Goal: Task Accomplishment & Management: Manage account settings

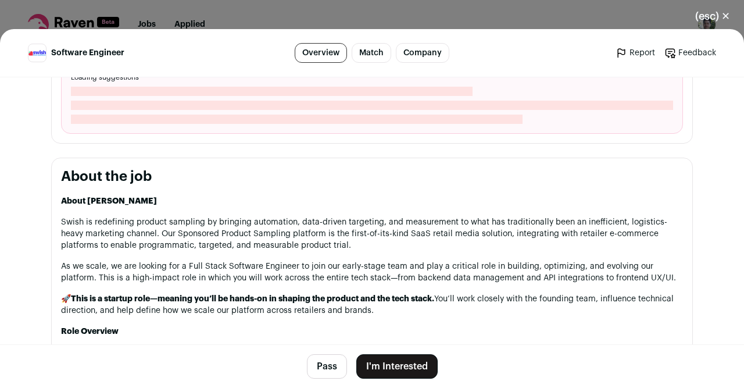
scroll to position [478, 0]
click at [722, 24] on button "(esc) ✕" at bounding box center [713, 16] width 63 height 26
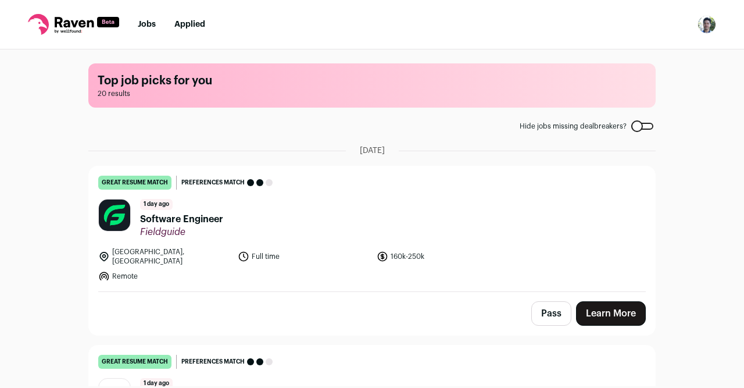
scroll to position [59, 0]
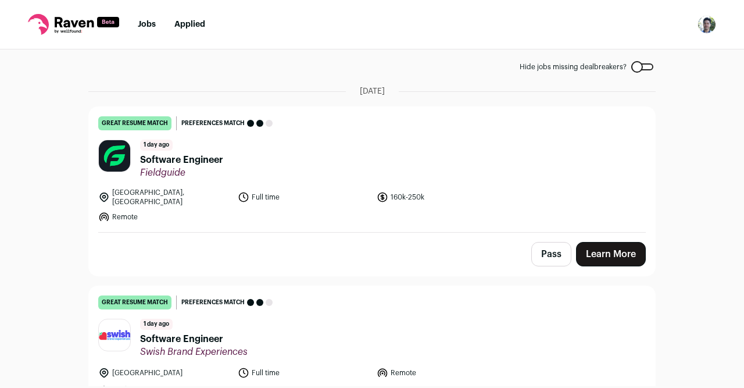
click at [213, 154] on span "Software Engineer" at bounding box center [181, 160] width 83 height 14
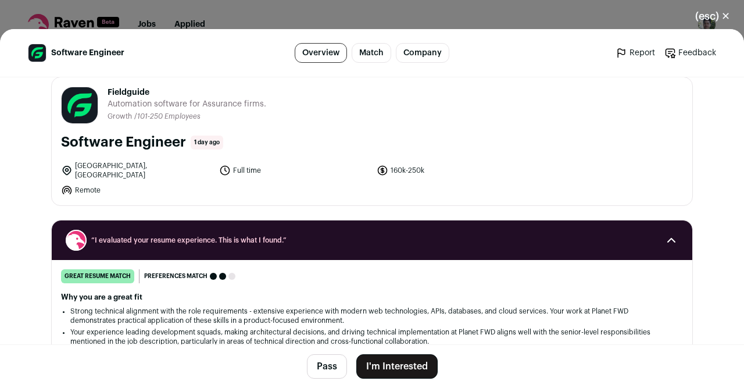
scroll to position [15, 0]
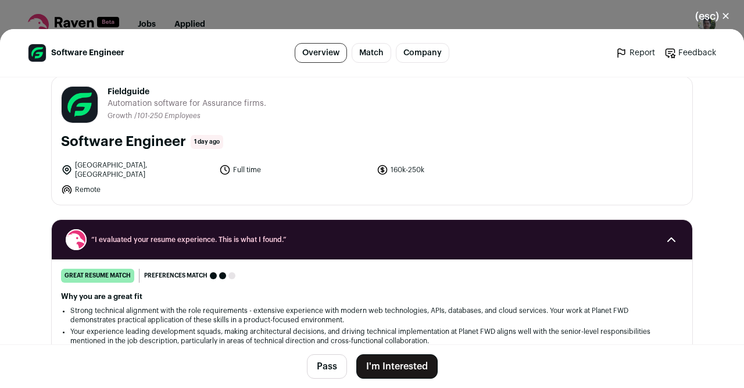
click at [715, 18] on button "(esc) ✕" at bounding box center [713, 16] width 63 height 26
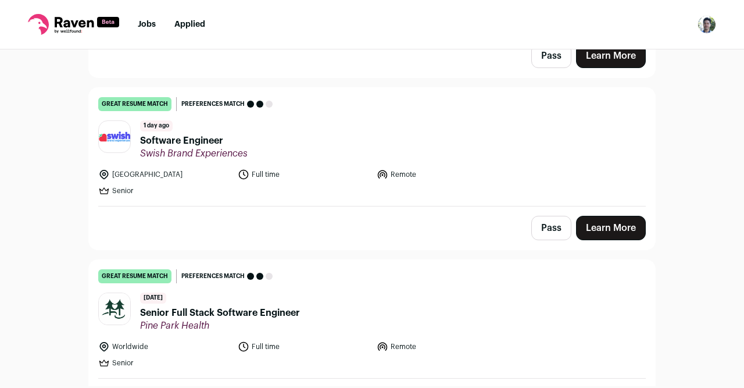
scroll to position [252, 0]
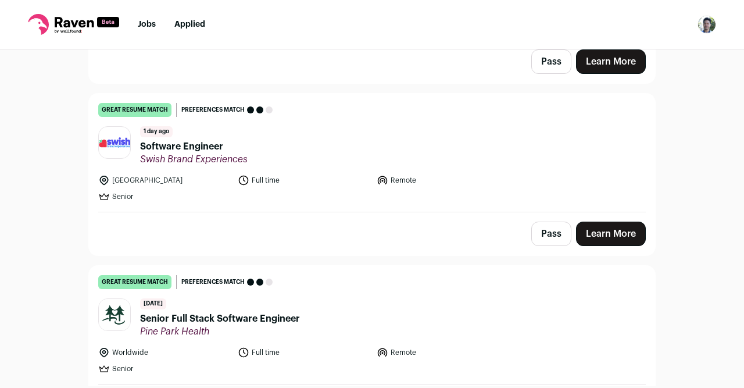
click at [547, 222] on button "Pass" at bounding box center [551, 234] width 40 height 24
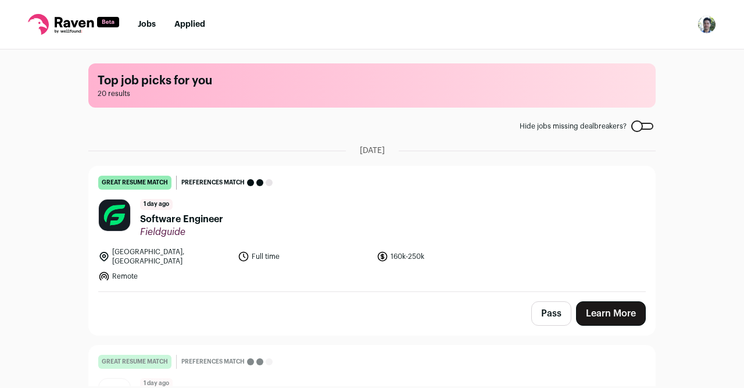
click at [542, 306] on button "Pass" at bounding box center [551, 313] width 40 height 24
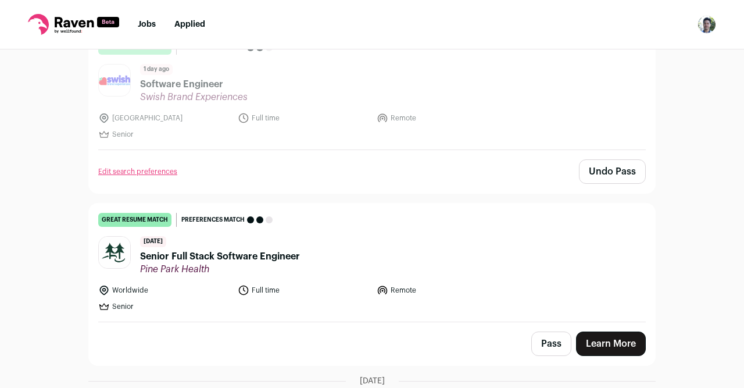
scroll to position [316, 0]
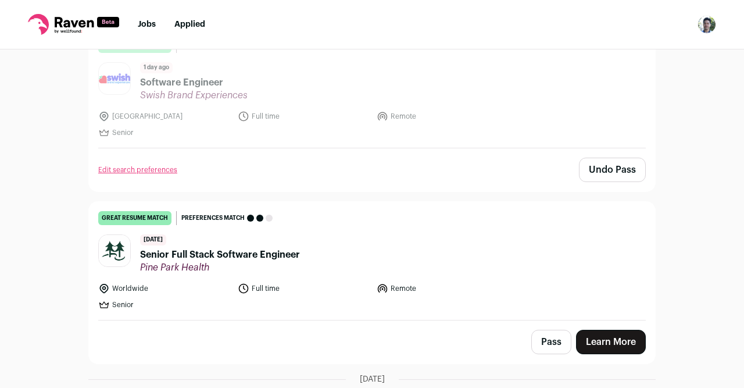
click at [347, 261] on header "[DATE] Senior Full Stack Software Engineer [GEOGRAPHIC_DATA]" at bounding box center [372, 253] width 548 height 39
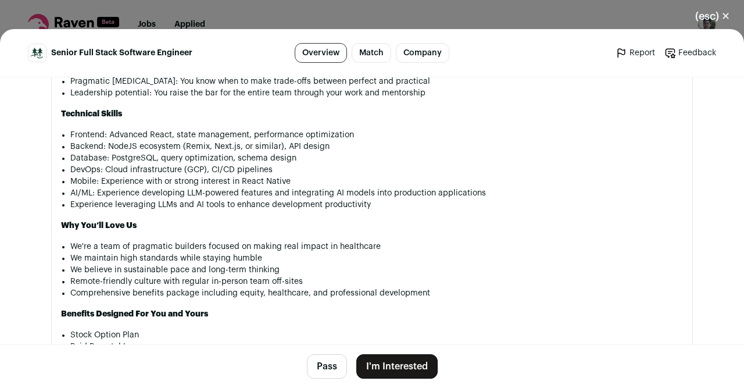
scroll to position [1185, 0]
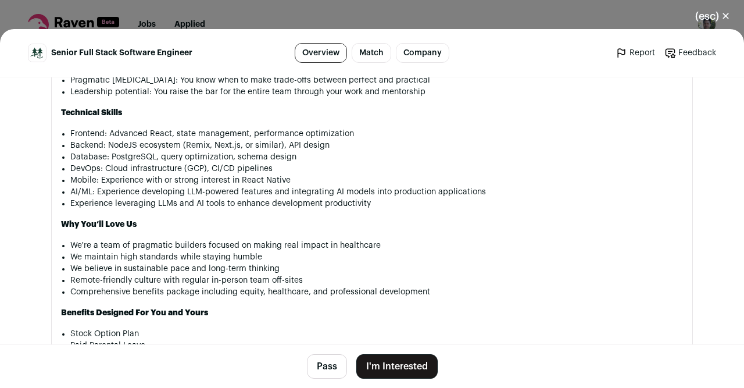
click at [335, 365] on button "Pass" at bounding box center [327, 366] width 40 height 24
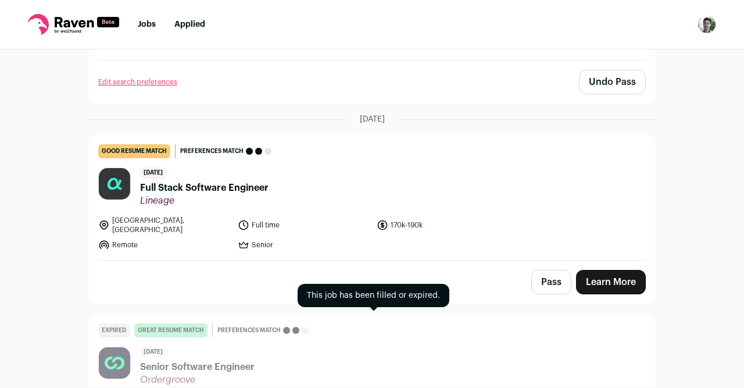
scroll to position [568, 0]
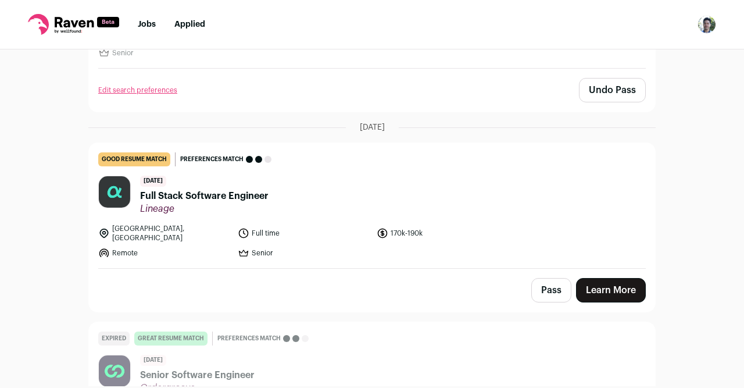
click at [353, 177] on header "[DATE] Full Stack Software Engineer Lineage" at bounding box center [372, 195] width 548 height 39
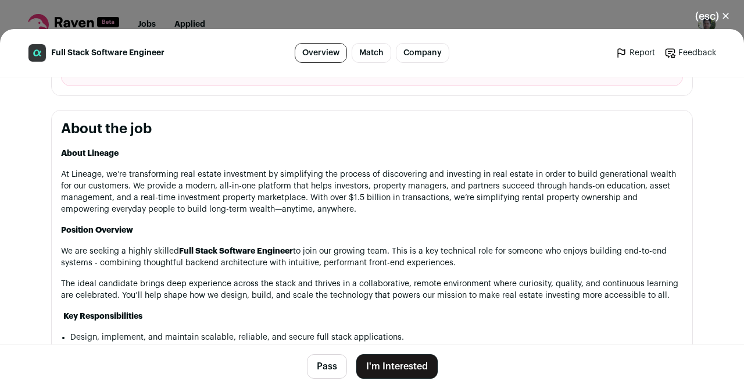
scroll to position [525, 0]
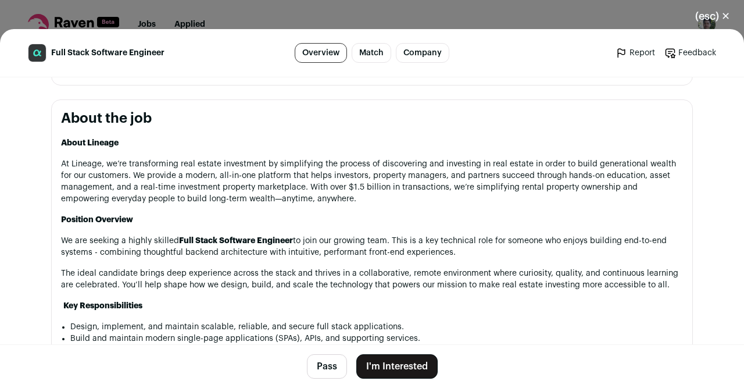
click at [337, 369] on button "Pass" at bounding box center [327, 366] width 40 height 24
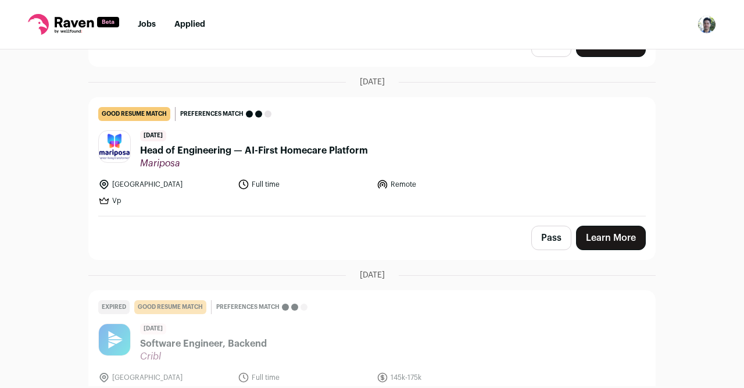
scroll to position [1006, 0]
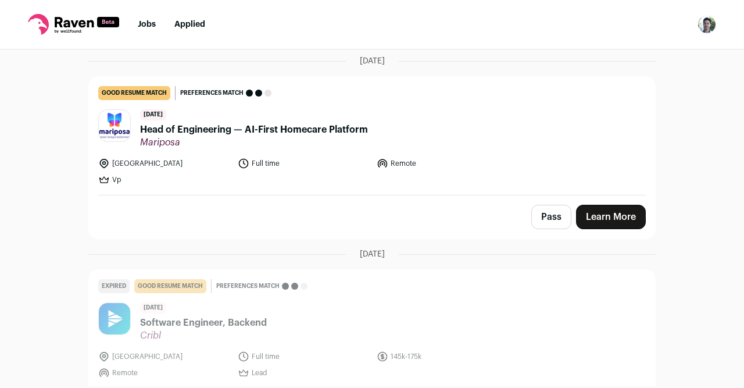
click at [340, 158] on li "Full time" at bounding box center [304, 164] width 133 height 12
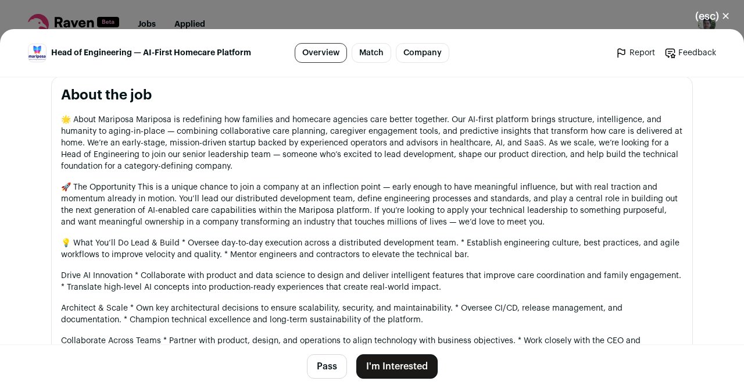
scroll to position [679, 0]
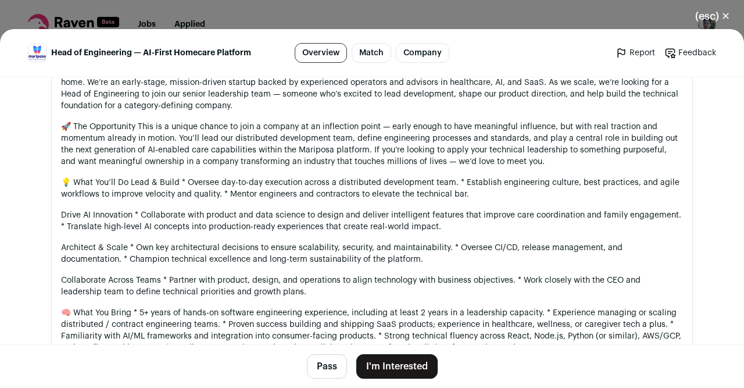
click at [330, 365] on button "Pass" at bounding box center [327, 366] width 40 height 24
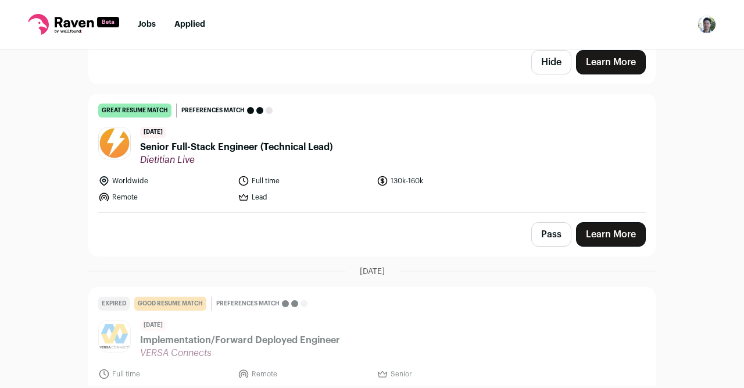
scroll to position [1354, 0]
click at [322, 154] on span "Dietitian Live" at bounding box center [236, 160] width 192 height 12
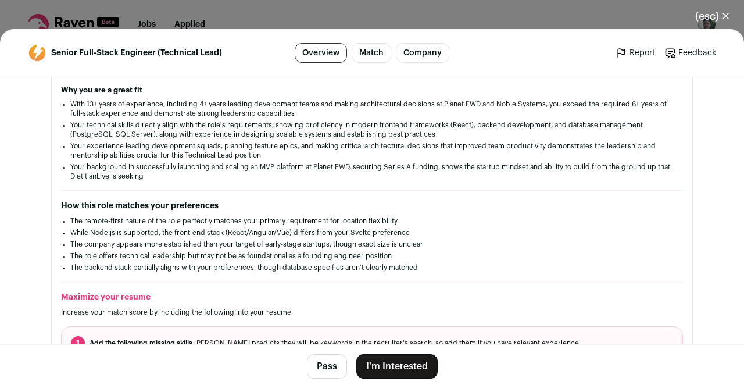
scroll to position [430, 0]
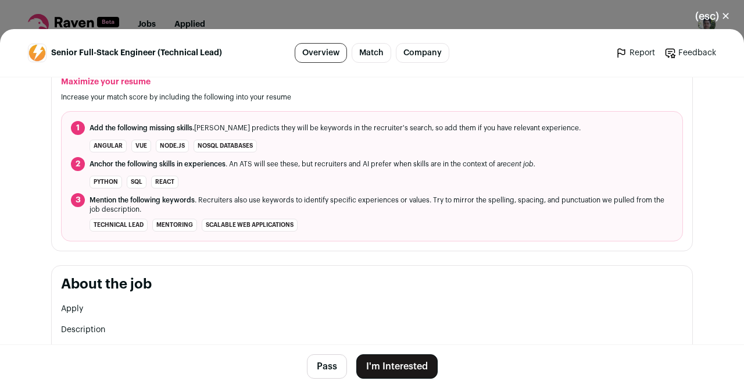
click at [329, 360] on button "Pass" at bounding box center [327, 366] width 40 height 24
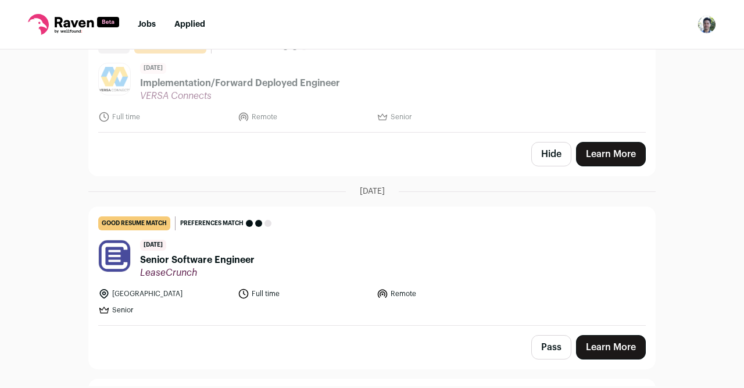
scroll to position [1703, 0]
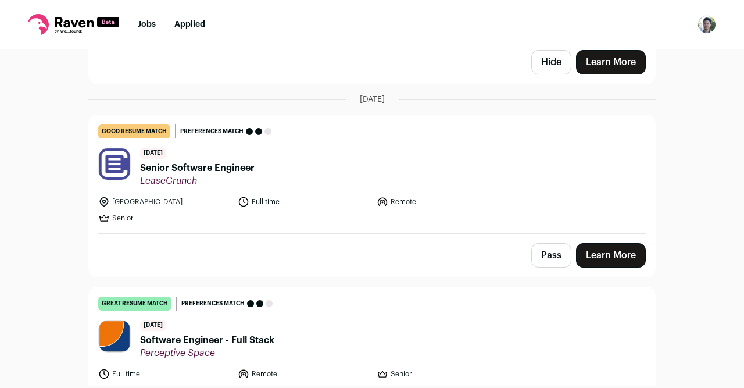
click at [325, 196] on ul "[GEOGRAPHIC_DATA] Full time Remote Senior" at bounding box center [303, 210] width 411 height 28
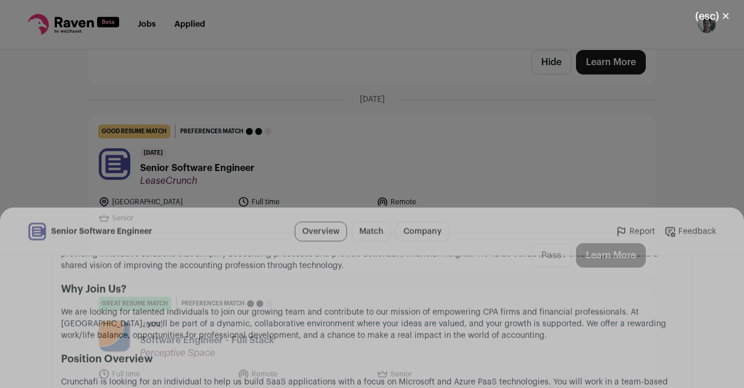
scroll to position [905, 0]
click at [337, 365] on button "Pass" at bounding box center [327, 366] width 40 height 24
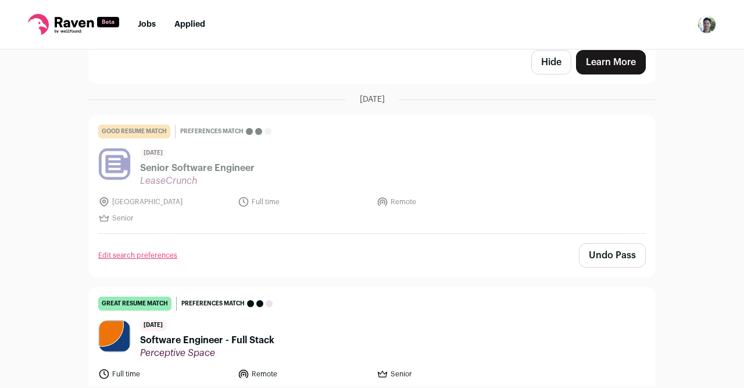
scroll to position [1833, 0]
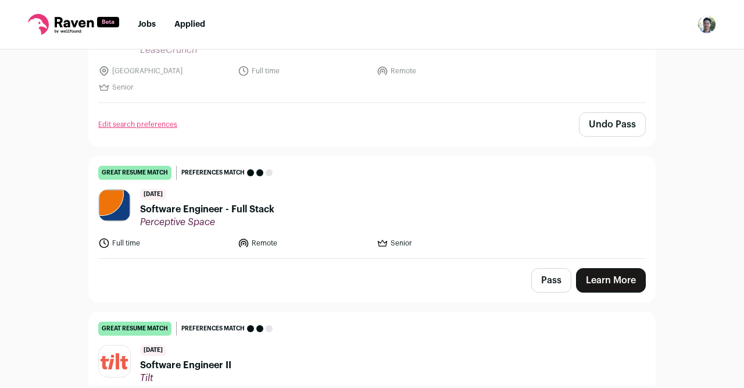
click at [327, 189] on header "[DATE] Software Engineer - Full Stack Perceptive Space" at bounding box center [372, 208] width 548 height 39
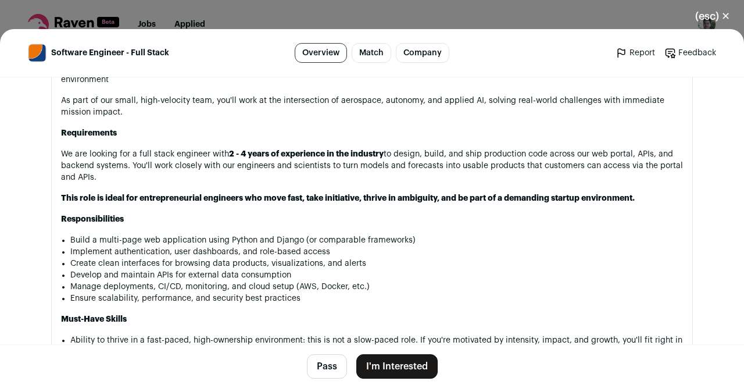
scroll to position [763, 0]
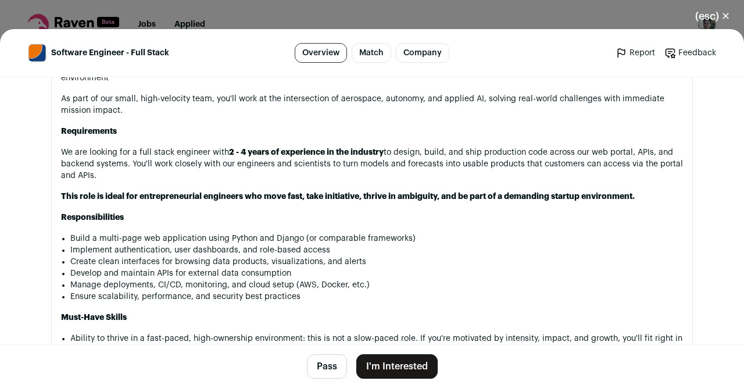
click at [324, 364] on button "Pass" at bounding box center [327, 366] width 40 height 24
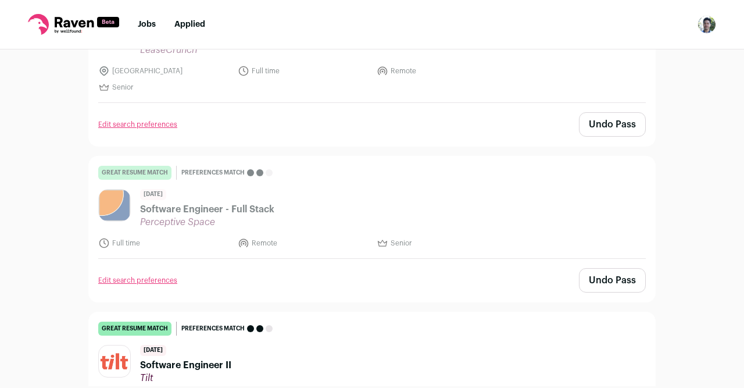
scroll to position [1990, 0]
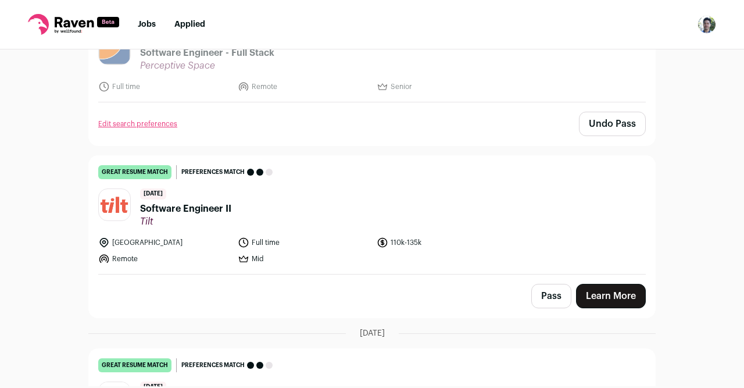
click at [321, 191] on header "[DATE] Software Engineer II Tilt" at bounding box center [372, 207] width 548 height 39
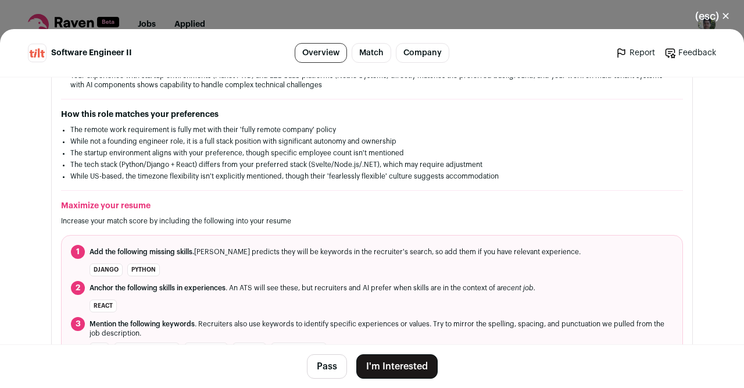
scroll to position [306, 0]
click at [337, 370] on button "Pass" at bounding box center [327, 366] width 40 height 24
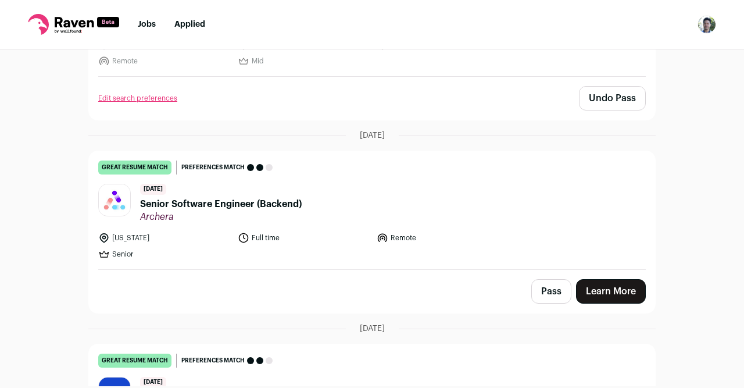
scroll to position [2211, 0]
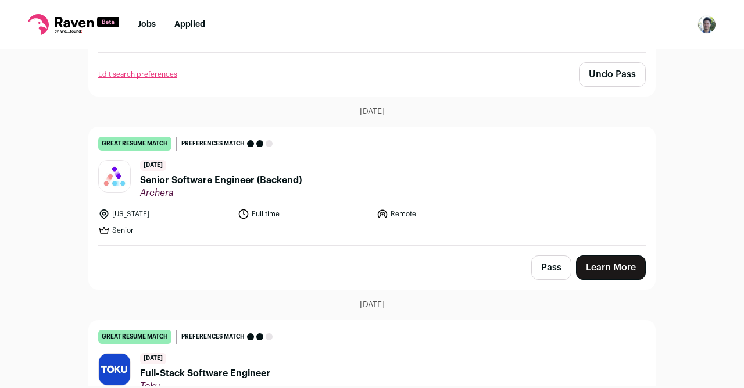
click at [383, 173] on header "[DATE] Senior Software Engineer (Backend) Archera" at bounding box center [372, 179] width 548 height 39
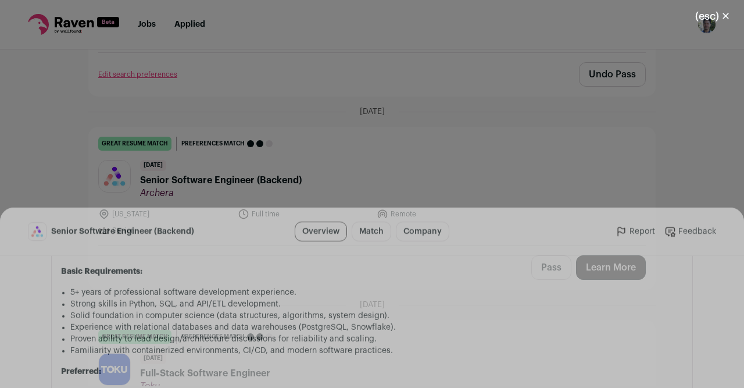
scroll to position [1005, 0]
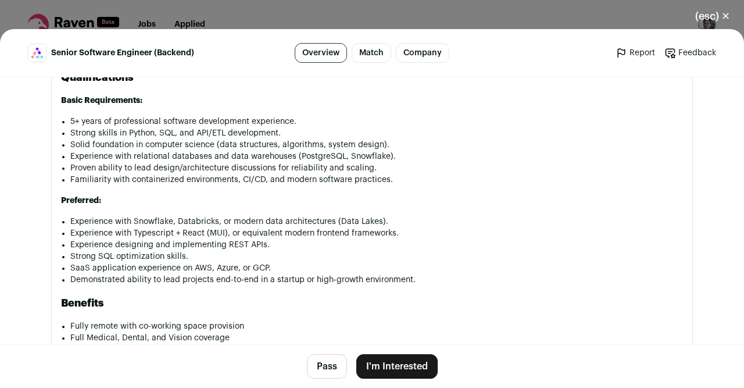
click at [343, 361] on button "Pass" at bounding box center [327, 366] width 40 height 24
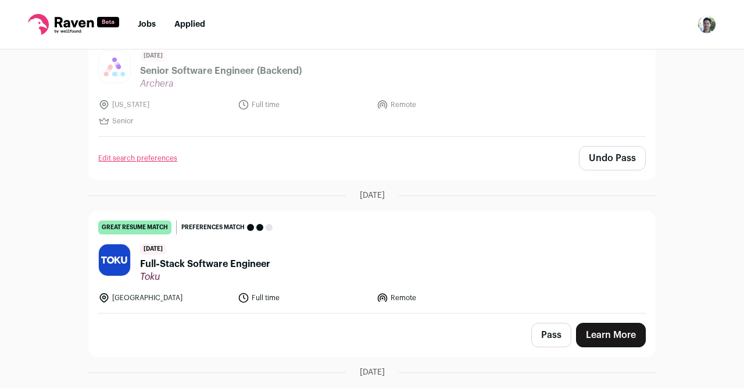
scroll to position [2321, 0]
click at [349, 291] on li "Full time" at bounding box center [304, 297] width 133 height 12
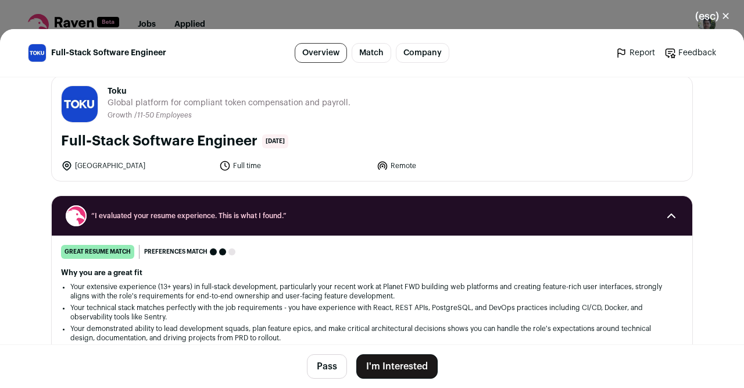
scroll to position [15, 0]
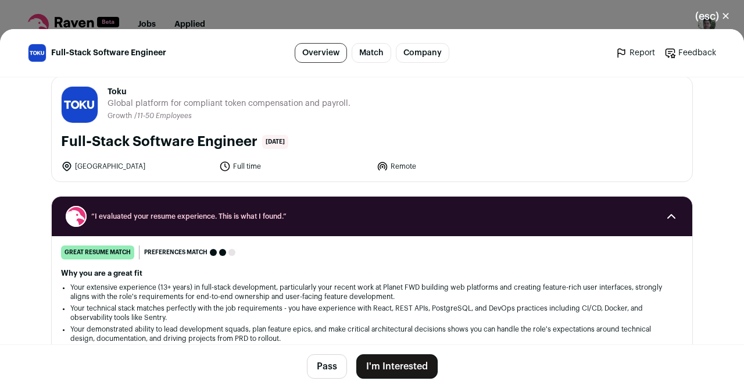
click at [333, 367] on button "Pass" at bounding box center [327, 366] width 40 height 24
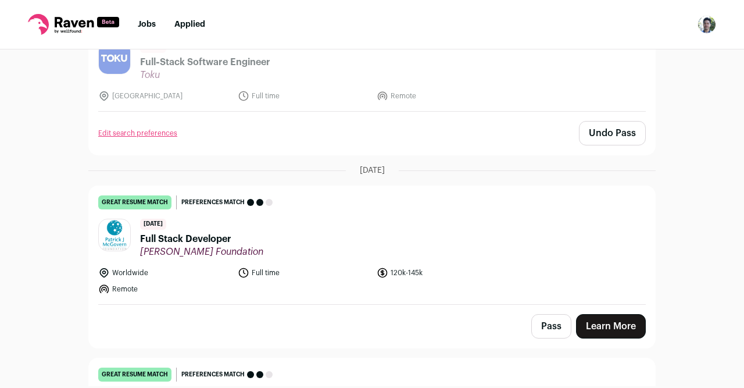
scroll to position [2269, 0]
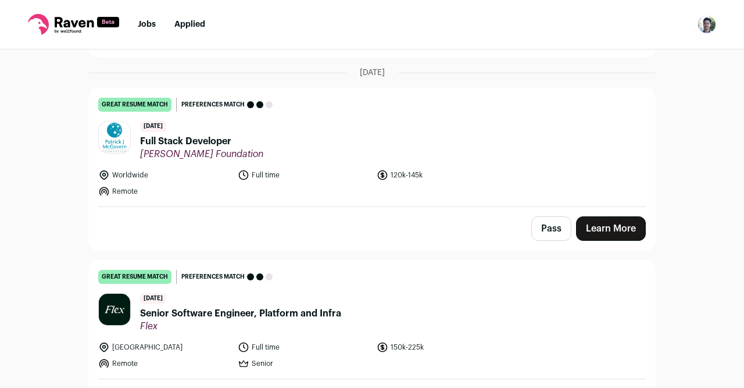
click at [347, 132] on header "[DATE] Full Stack Developer [PERSON_NAME] Foundation" at bounding box center [372, 140] width 548 height 39
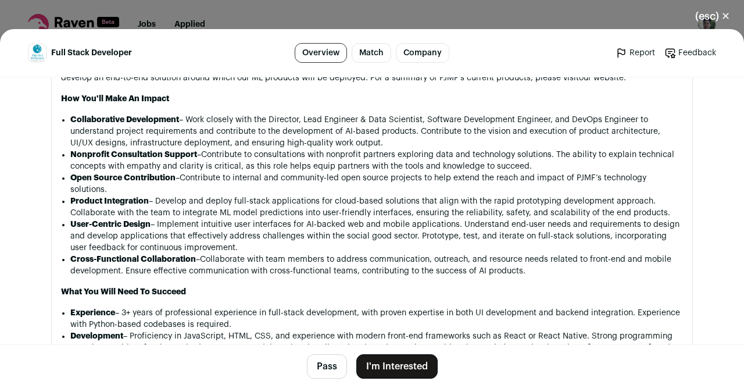
scroll to position [869, 0]
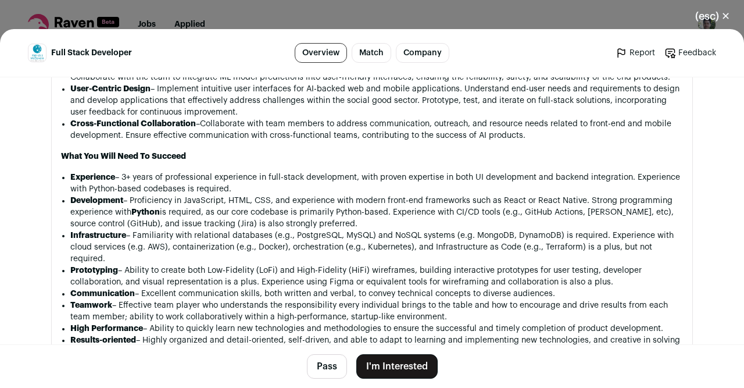
click at [332, 374] on button "Pass" at bounding box center [327, 366] width 40 height 24
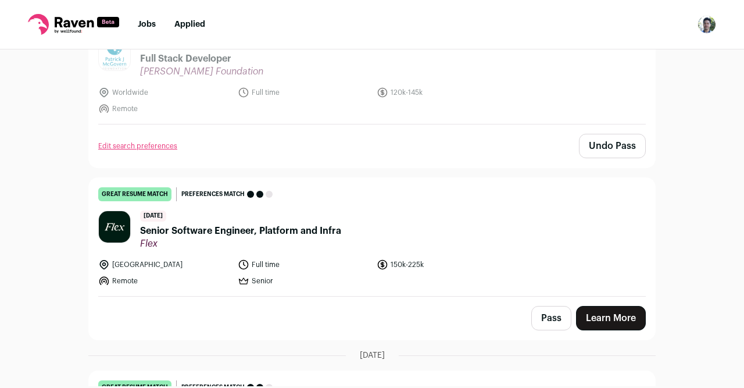
scroll to position [2356, 0]
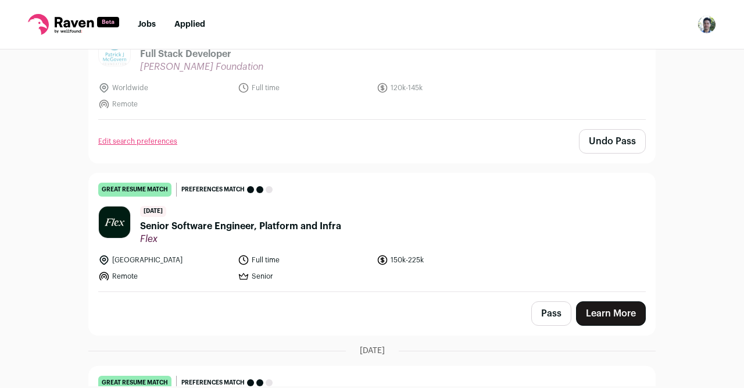
click at [373, 206] on header "[DATE] Senior Software Engineer, Platform and Infra Flex" at bounding box center [372, 225] width 548 height 39
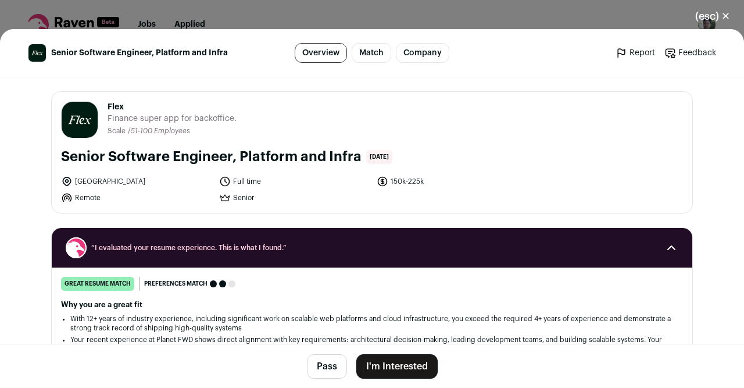
click at [330, 365] on button "Pass" at bounding box center [327, 366] width 40 height 24
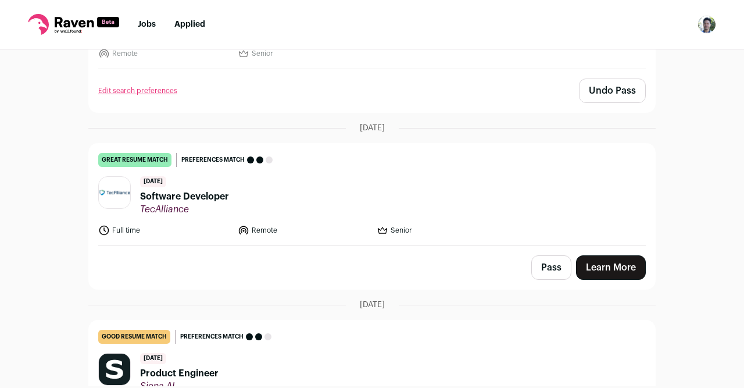
scroll to position [2580, 0]
click at [340, 198] on link "great resume match You meet the must-have requirements, the nice-to-have requir…" at bounding box center [372, 194] width 566 height 102
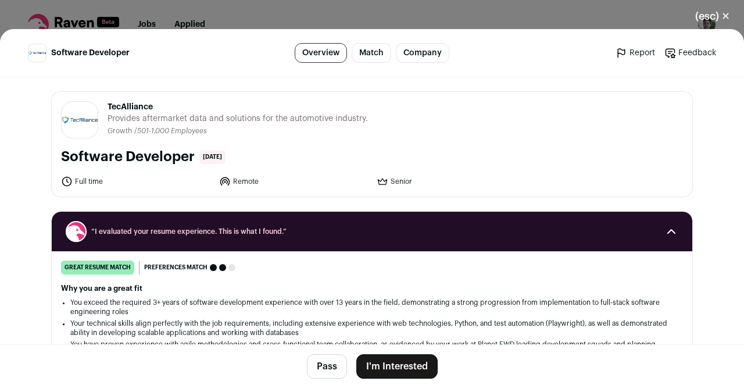
click at [337, 365] on button "Pass" at bounding box center [327, 366] width 40 height 24
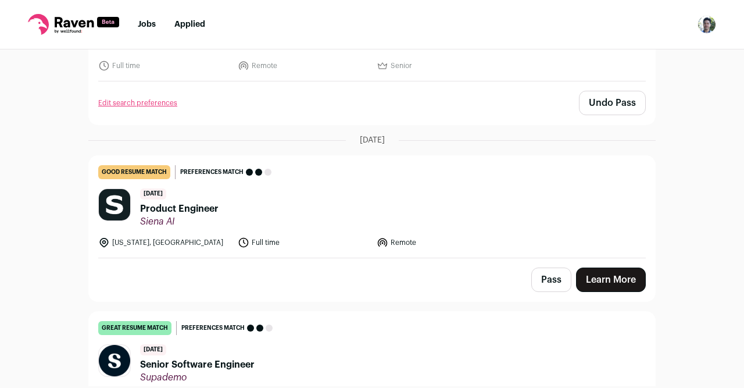
scroll to position [2744, 0]
click at [376, 168] on link "good resume match You meet the must-have requirements but are missing some nice…" at bounding box center [372, 207] width 566 height 102
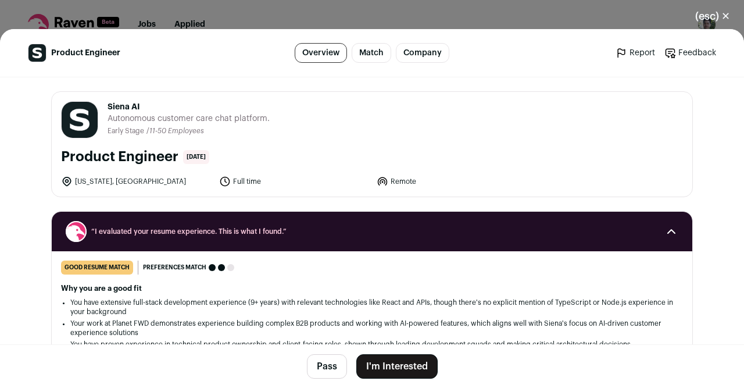
click at [341, 366] on button "Pass" at bounding box center [327, 366] width 40 height 24
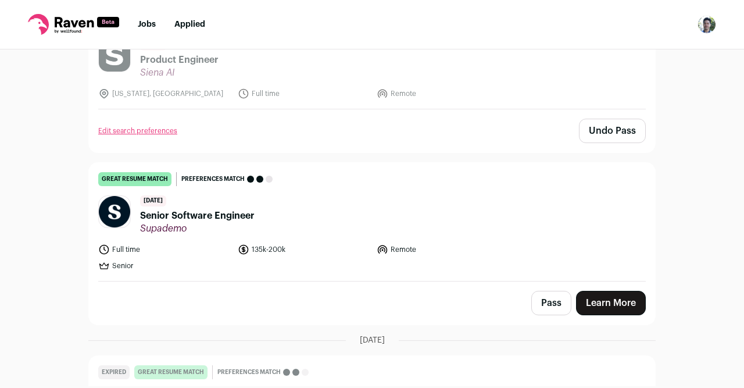
scroll to position [2894, 0]
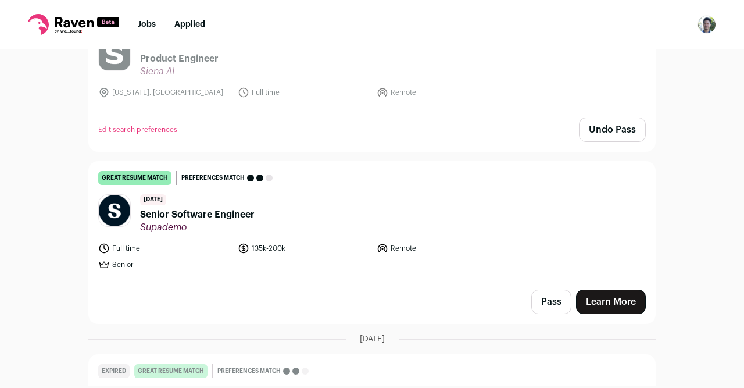
click at [370, 194] on header "[DATE] Senior Software Engineer Supademo" at bounding box center [372, 213] width 548 height 39
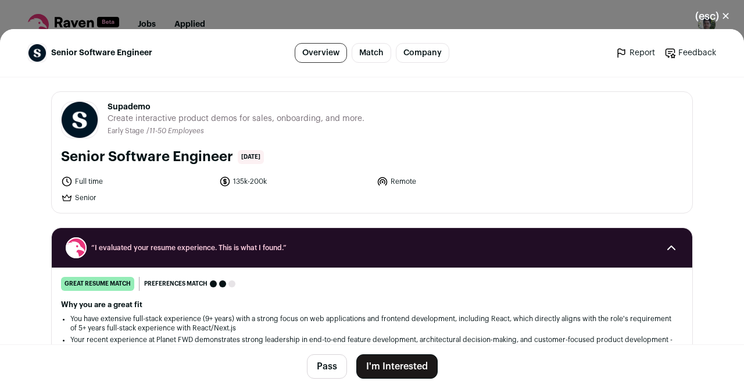
click at [333, 362] on button "Pass" at bounding box center [327, 366] width 40 height 24
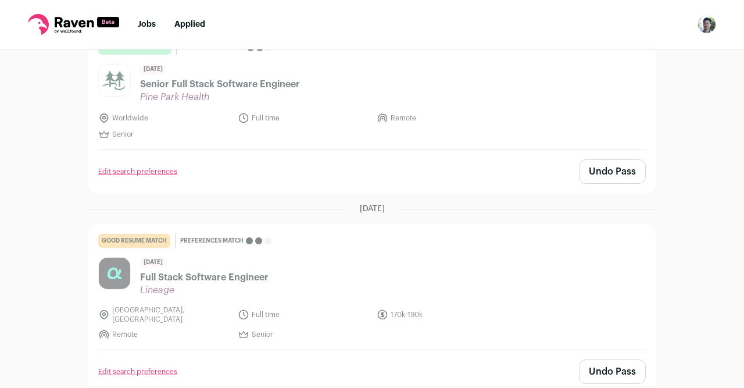
scroll to position [0, 0]
